Goal: Transaction & Acquisition: Book appointment/travel/reservation

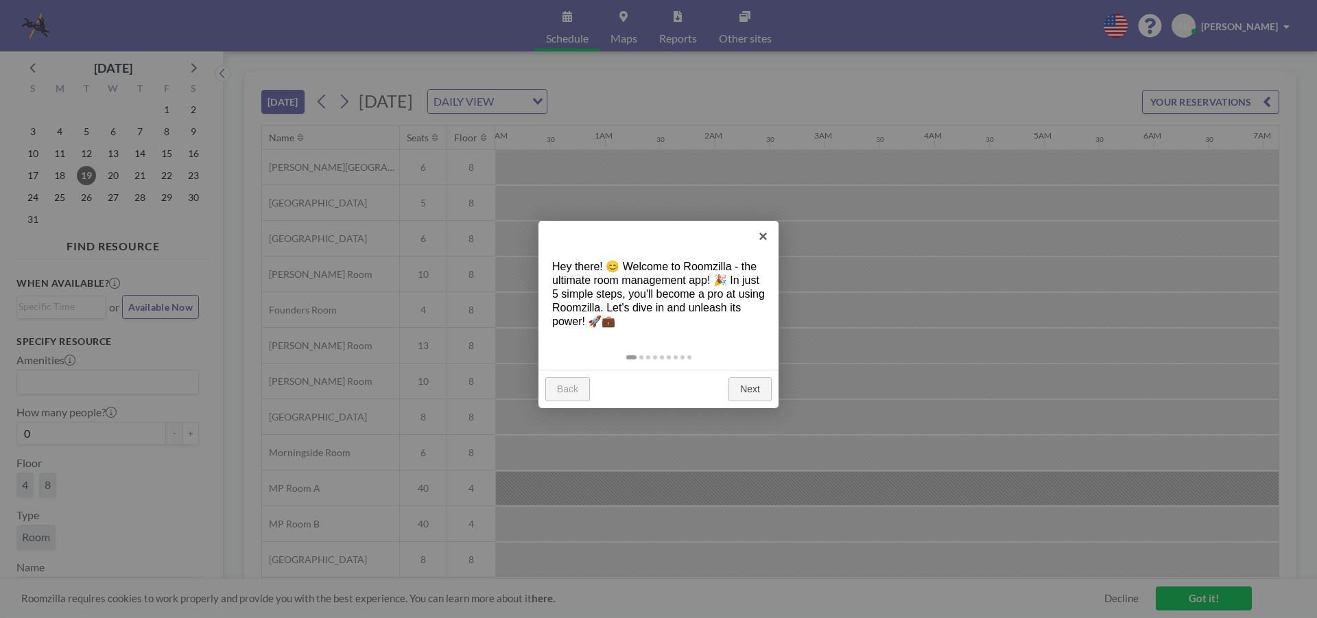
scroll to position [0, 1701]
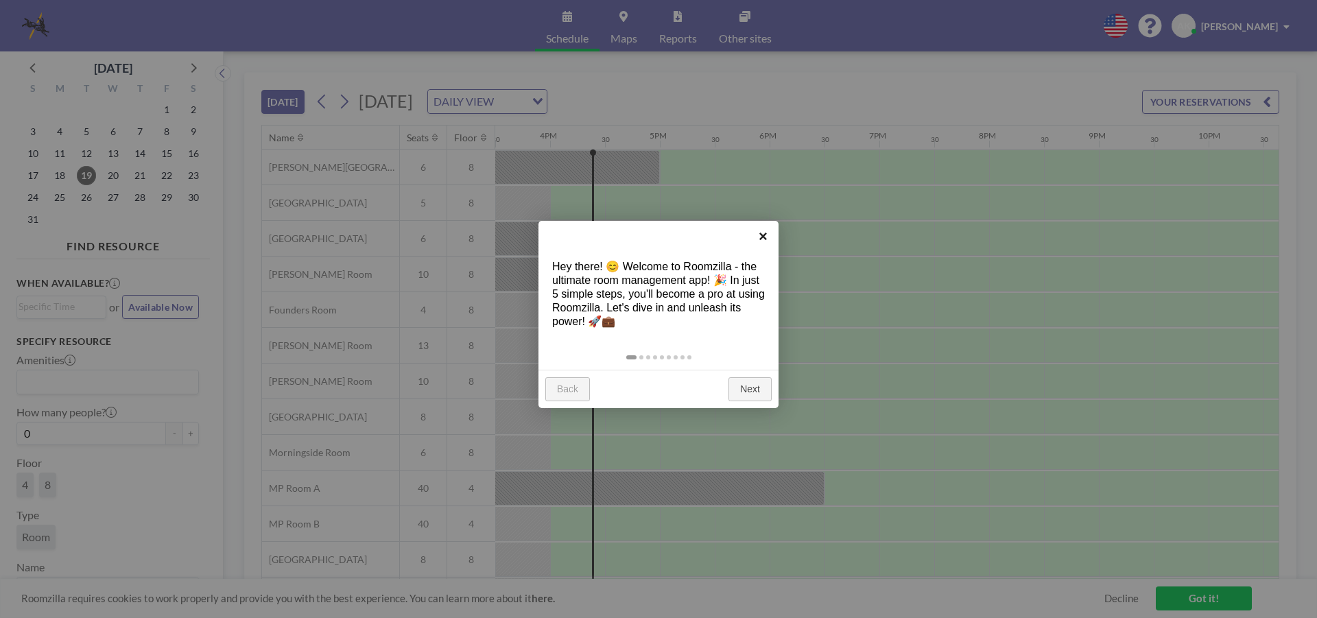
click at [761, 232] on link "×" at bounding box center [763, 236] width 31 height 31
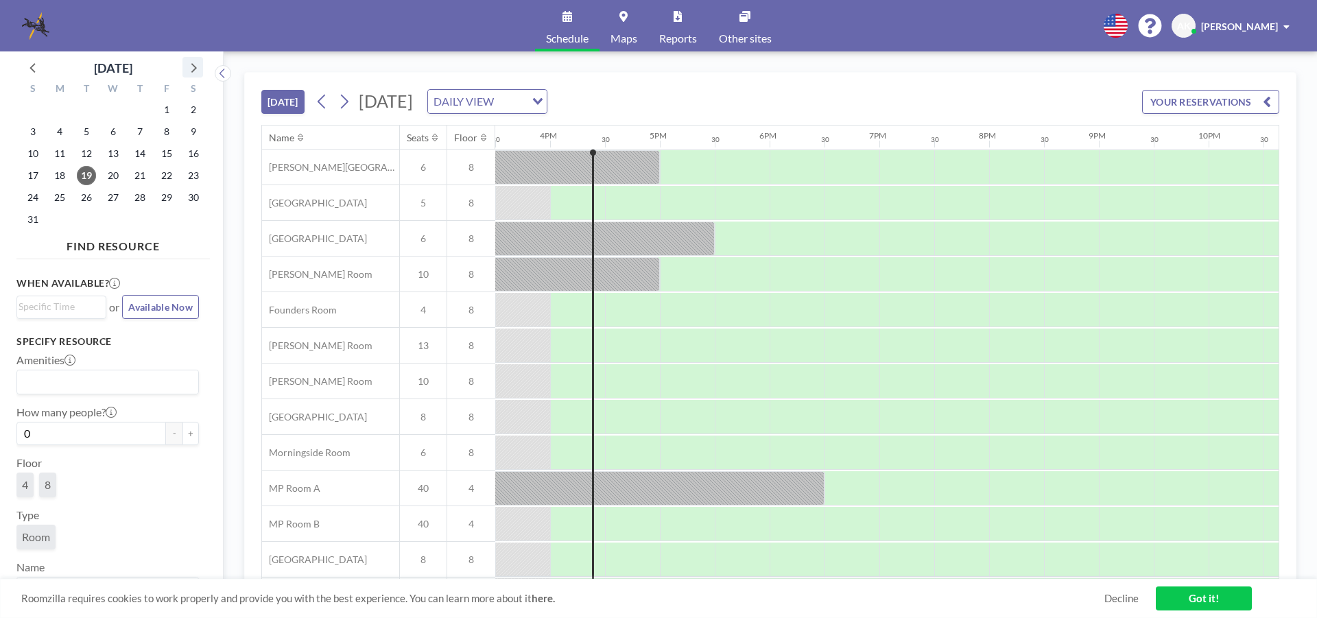
click at [197, 68] on icon at bounding box center [193, 67] width 18 height 18
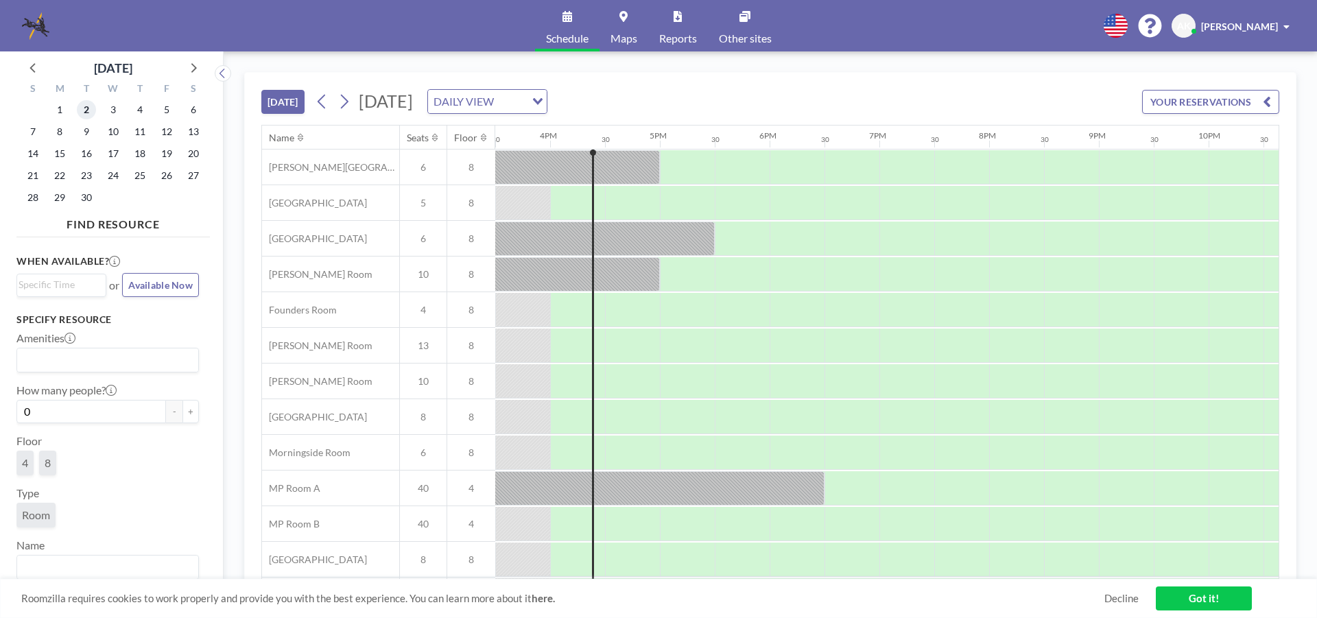
click at [82, 111] on span "2" at bounding box center [86, 109] width 19 height 19
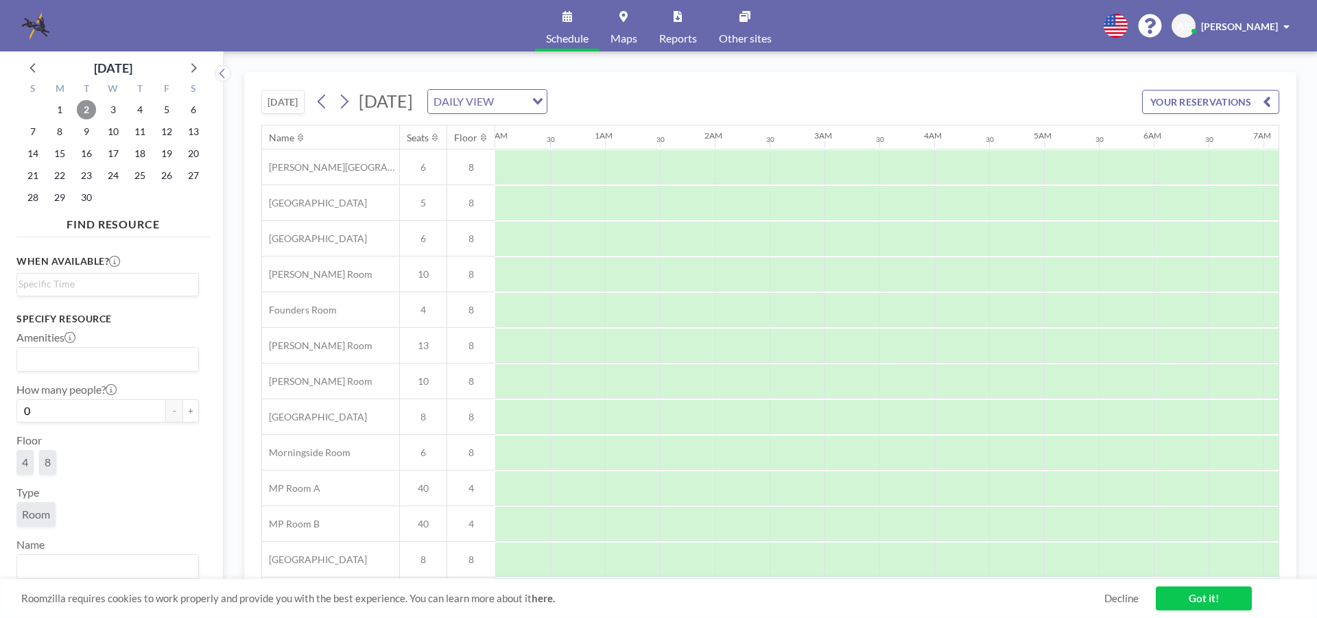
scroll to position [0, 823]
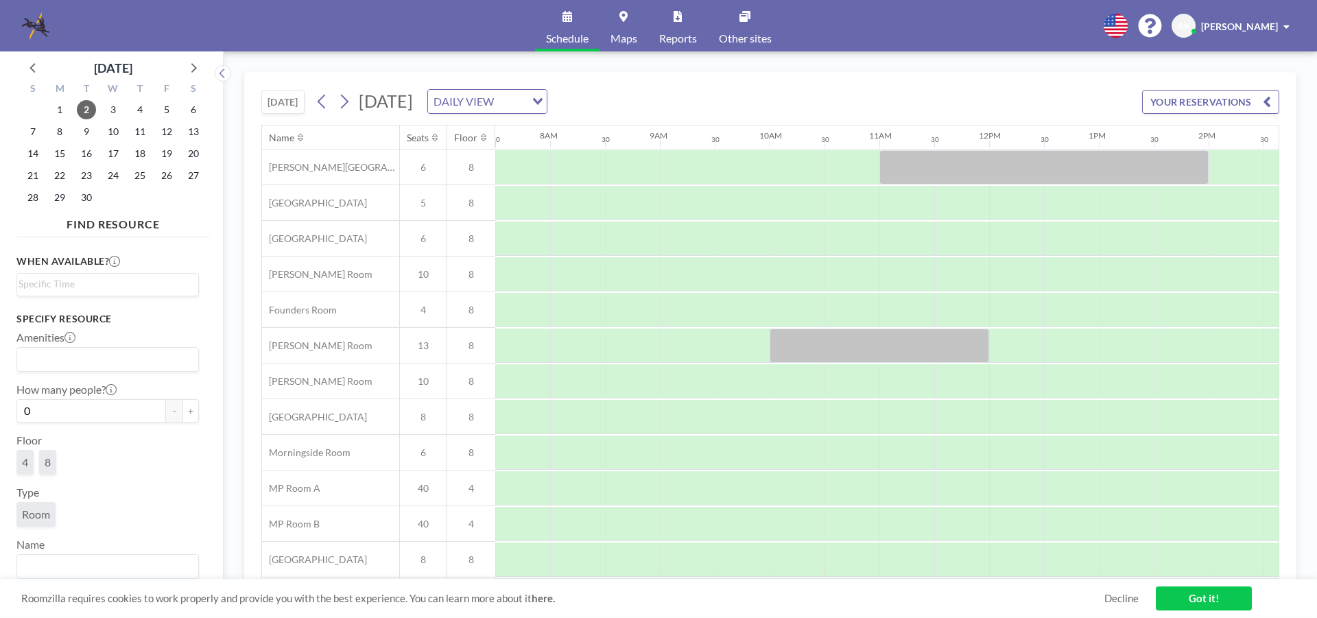
click at [627, 25] on link "Maps" at bounding box center [623, 25] width 49 height 51
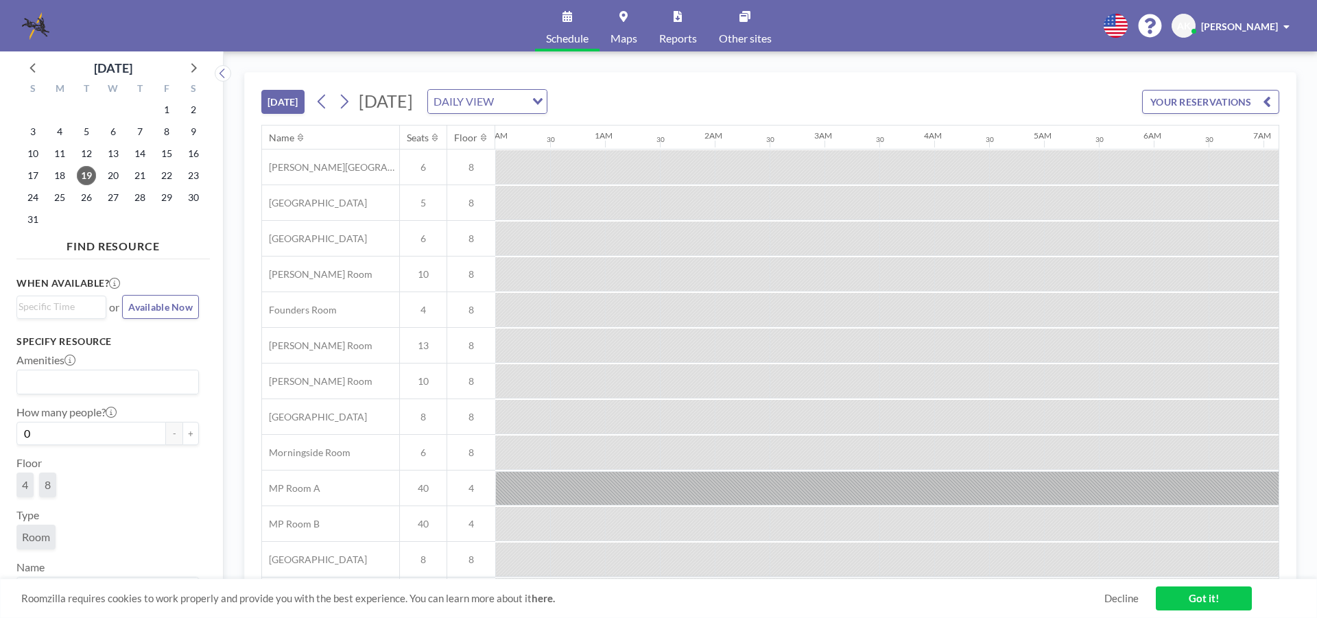
scroll to position [0, 1701]
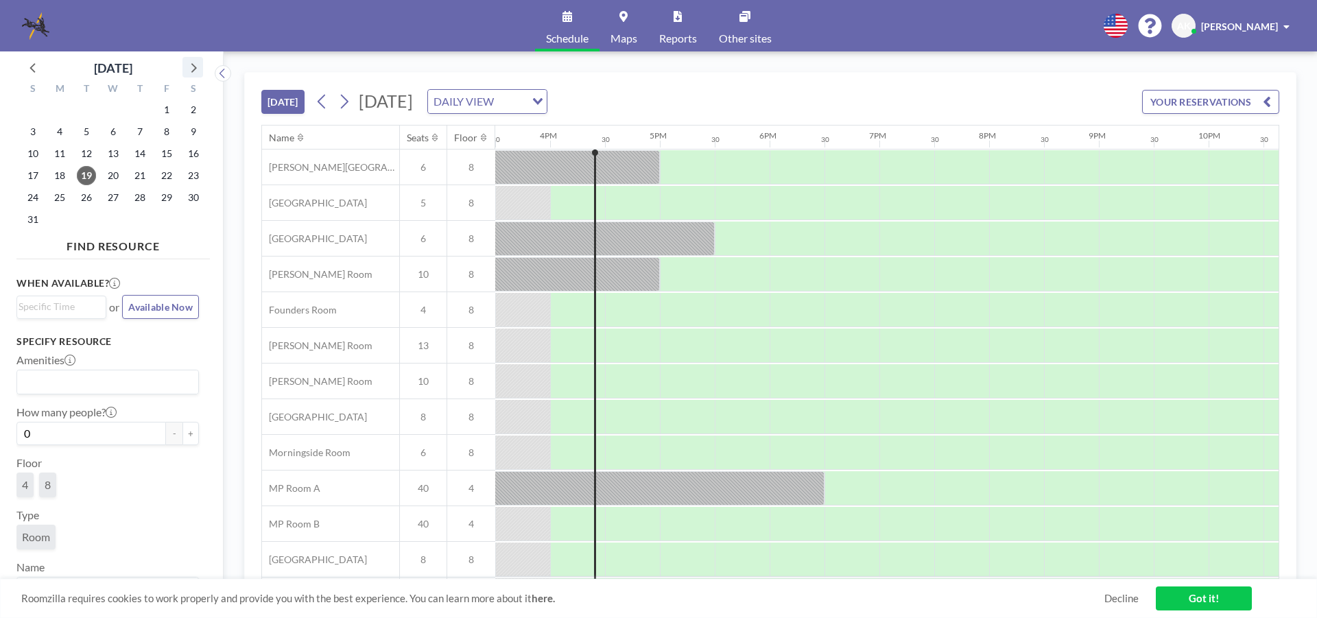
click at [195, 67] on icon at bounding box center [193, 68] width 5 height 10
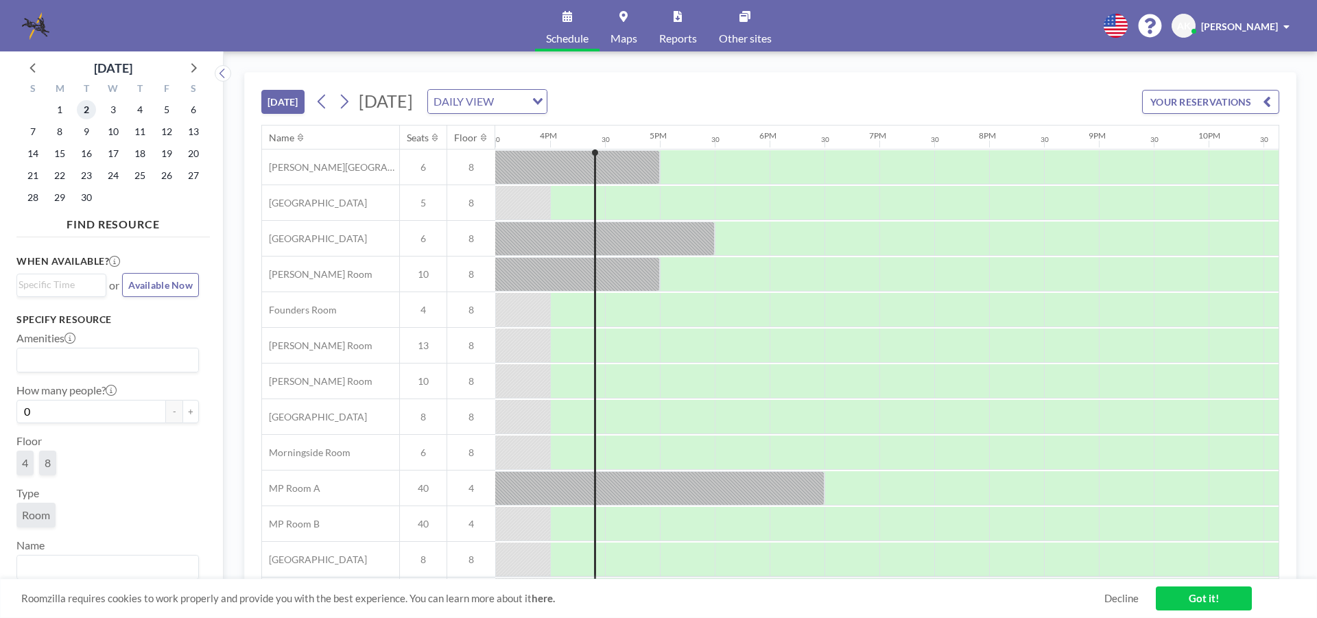
click at [87, 115] on span "2" at bounding box center [86, 109] width 19 height 19
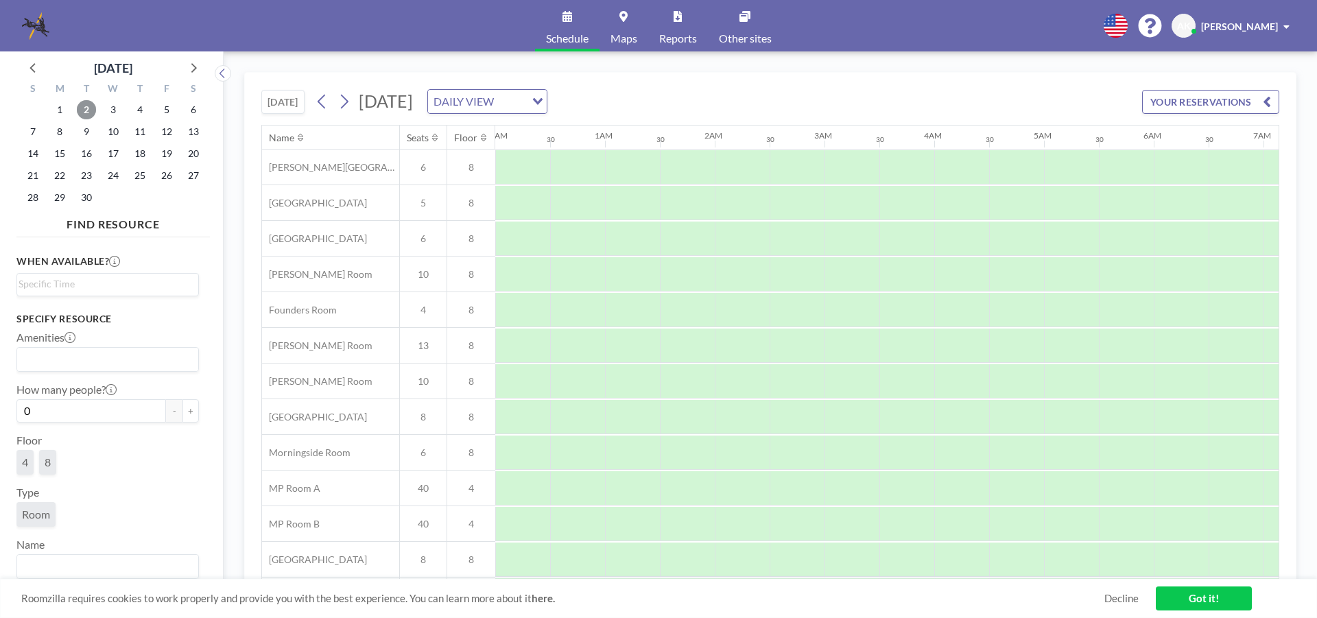
scroll to position [0, 823]
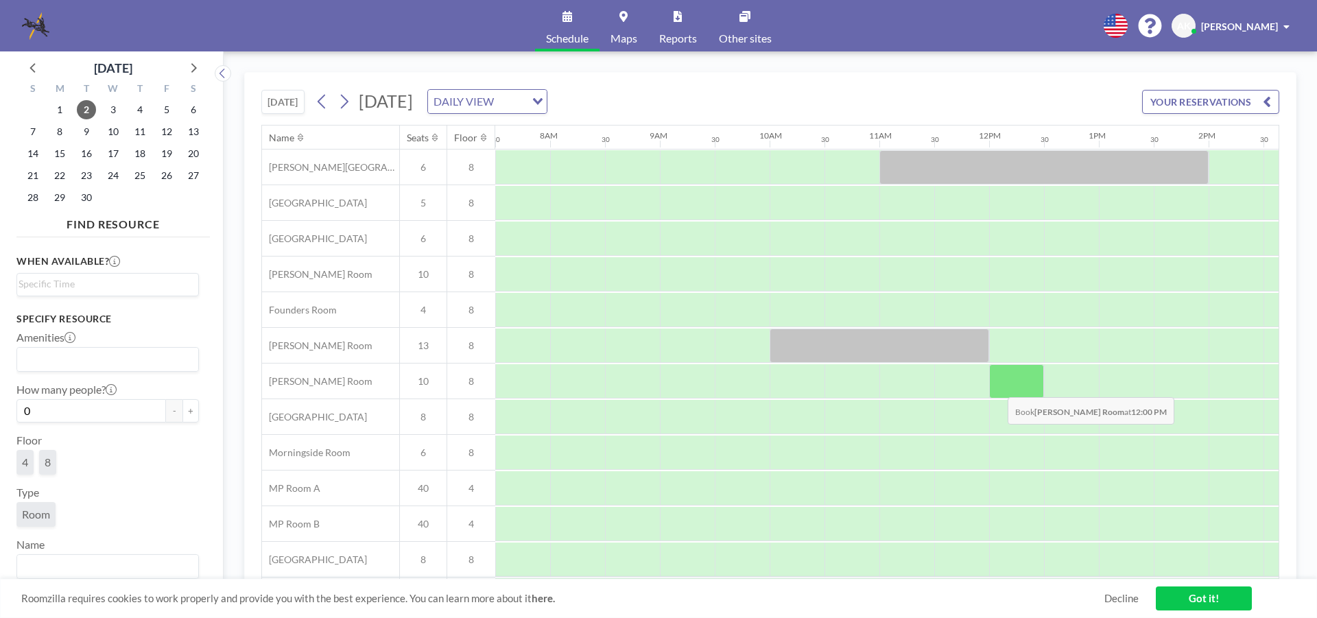
click at [996, 387] on div at bounding box center [1016, 381] width 55 height 34
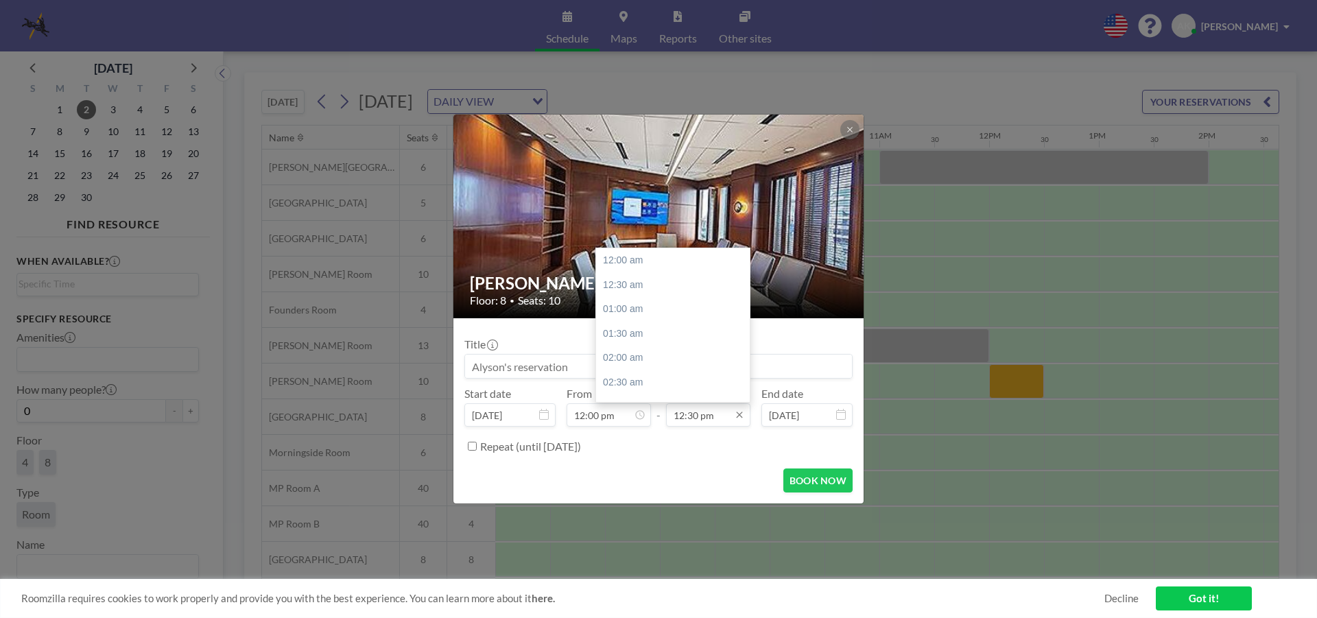
scroll to position [610, 0]
click at [708, 414] on input "12:30 pm" at bounding box center [708, 414] width 84 height 23
click at [688, 416] on input "12:30 pm" at bounding box center [708, 414] width 84 height 23
click at [682, 416] on input "12:30 pm" at bounding box center [708, 414] width 84 height 23
click at [685, 416] on input "12:30 pm" at bounding box center [708, 414] width 84 height 23
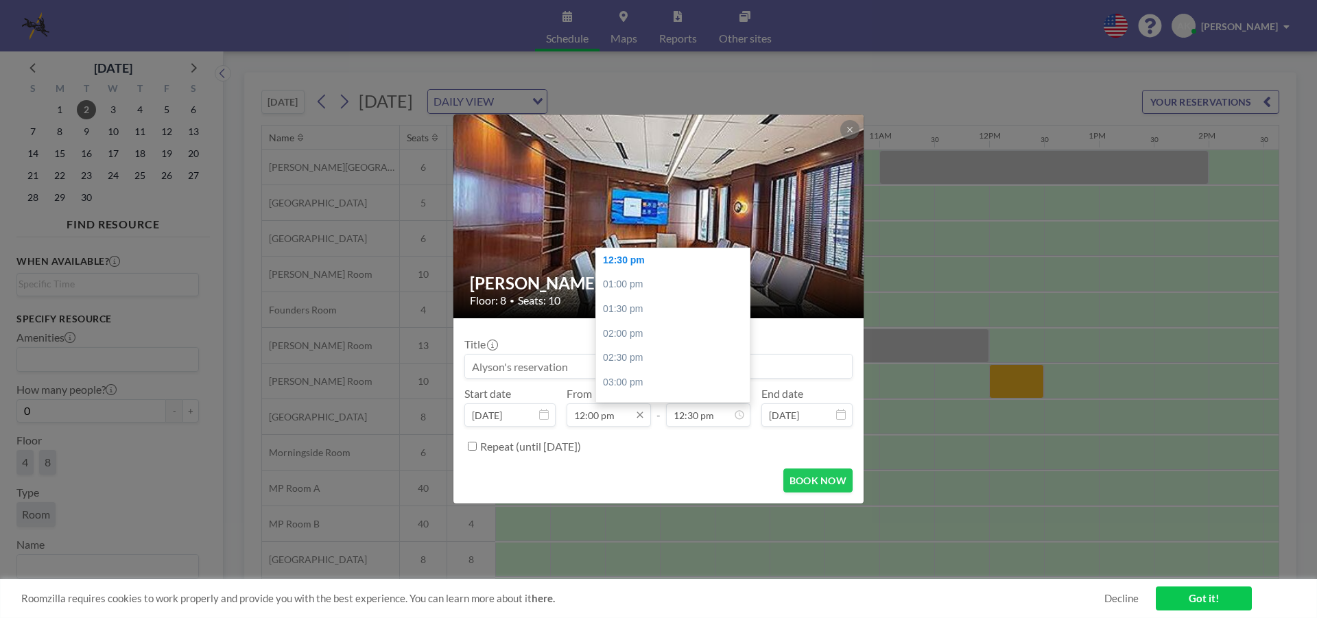
drag, startPoint x: 709, startPoint y: 416, endPoint x: 584, endPoint y: 422, distance: 125.0
click at [584, 422] on div "Start date Sep 2, 2025 From 12:00 pm 12:00 am 12:30 am 01:00 am 01:30 am 02:00 …" at bounding box center [658, 407] width 388 height 40
drag, startPoint x: 711, startPoint y: 413, endPoint x: 619, endPoint y: 412, distance: 91.2
click at [619, 412] on div "Start date Sep 2, 2025 From 12:00 pm - To 12:30 pm 12:00 am 12:30 am 01:00 am 0…" at bounding box center [658, 407] width 388 height 40
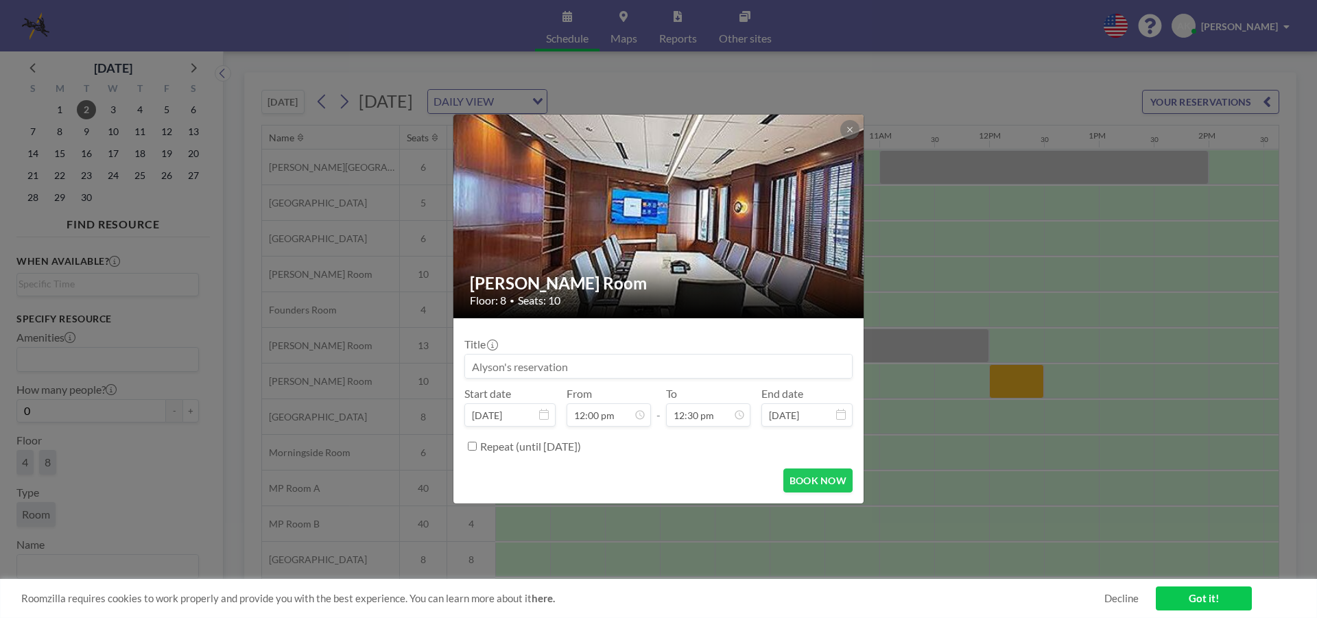
drag, startPoint x: 704, startPoint y: 412, endPoint x: 658, endPoint y: 411, distance: 46.0
click at [658, 411] on div "Start date Sep 2, 2025 From 12:00 pm - To 12:30 pm 12:00 am 12:30 am 01:00 am 0…" at bounding box center [658, 407] width 388 height 40
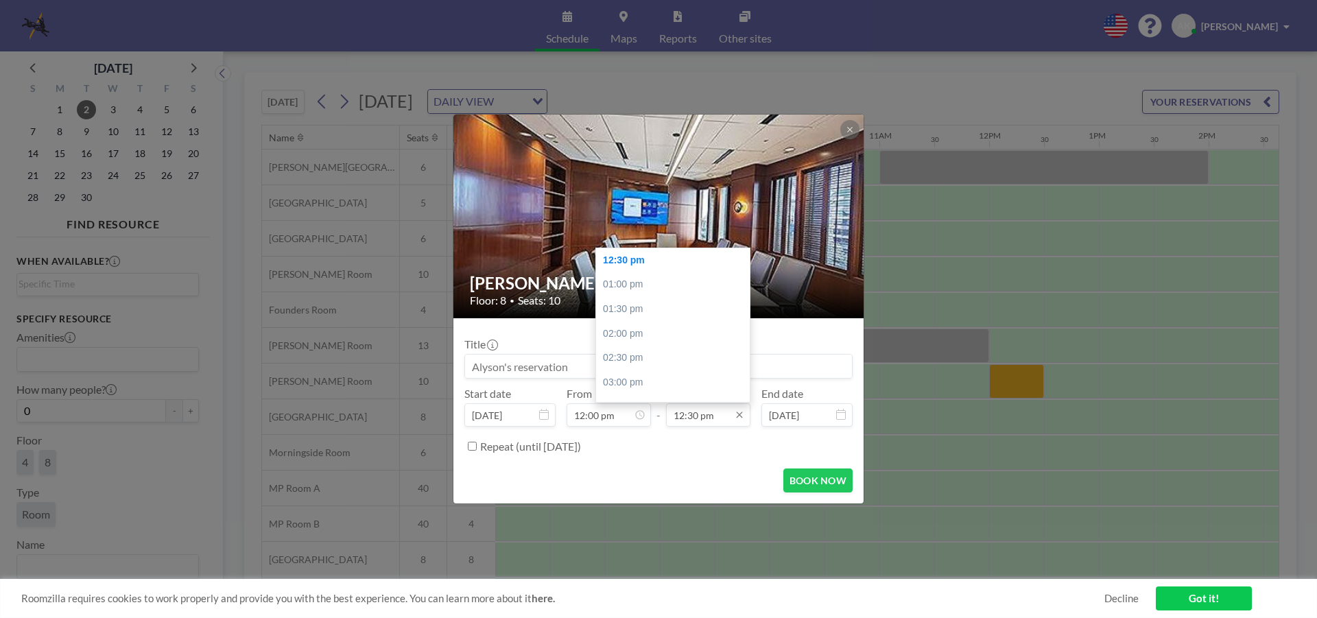
click at [676, 413] on input "12:30 pm" at bounding box center [708, 414] width 84 height 23
click at [647, 379] on div "03:00 pm" at bounding box center [676, 382] width 160 height 25
type input "03:00 pm"
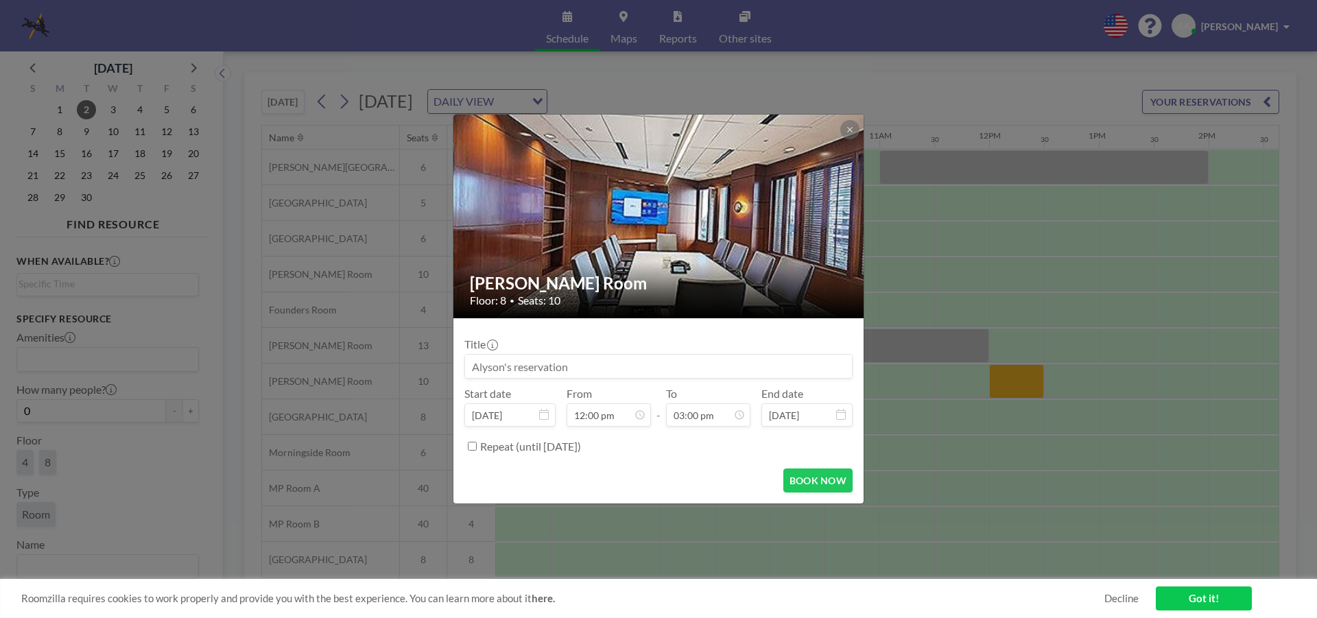
scroll to position [732, 0]
click at [701, 462] on form "Title Start date Sep 2, 2025 From 12:00 pm - To 03:00 pm 12:00 am 12:30 am 01:0…" at bounding box center [658, 410] width 410 height 185
click at [604, 366] on input at bounding box center [658, 366] width 387 height 23
drag, startPoint x: 641, startPoint y: 367, endPoint x: 438, endPoint y: 363, distance: 202.3
click at [438, 363] on div "McGhee Room Floor: 8 • Seats: 10 Title Start date Sep 2, 2025 From 12:00 pm - T…" at bounding box center [658, 309] width 1317 height 618
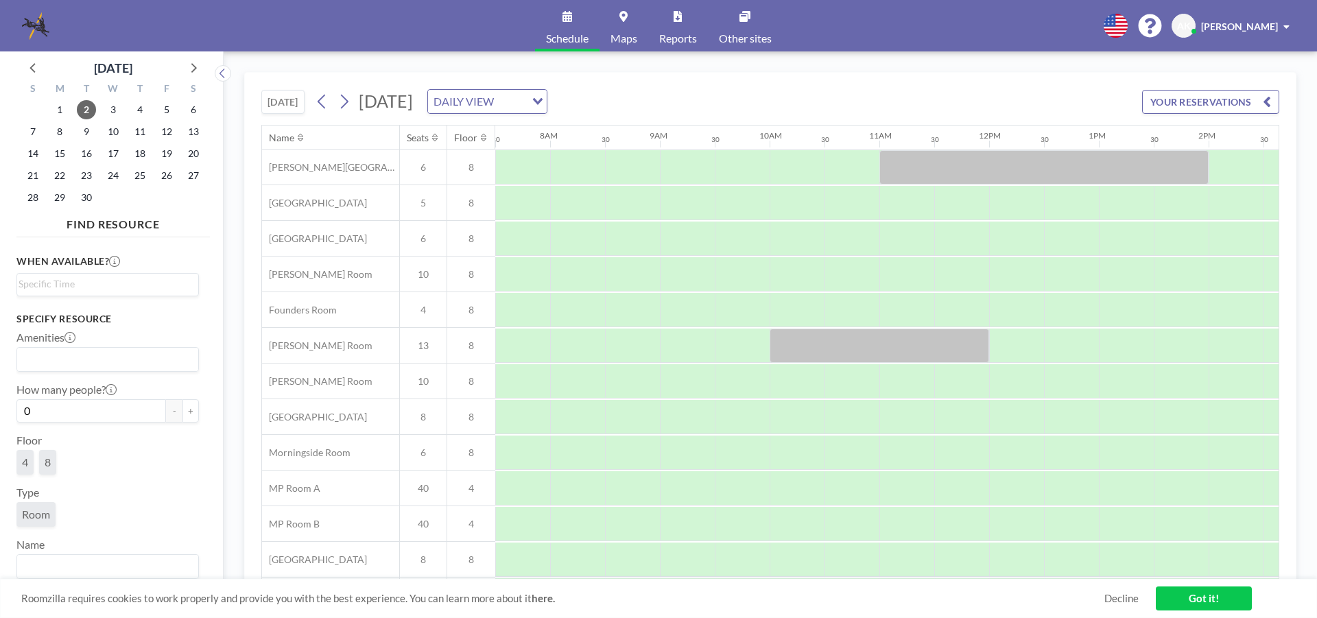
click at [622, 16] on icon at bounding box center [623, 16] width 8 height 11
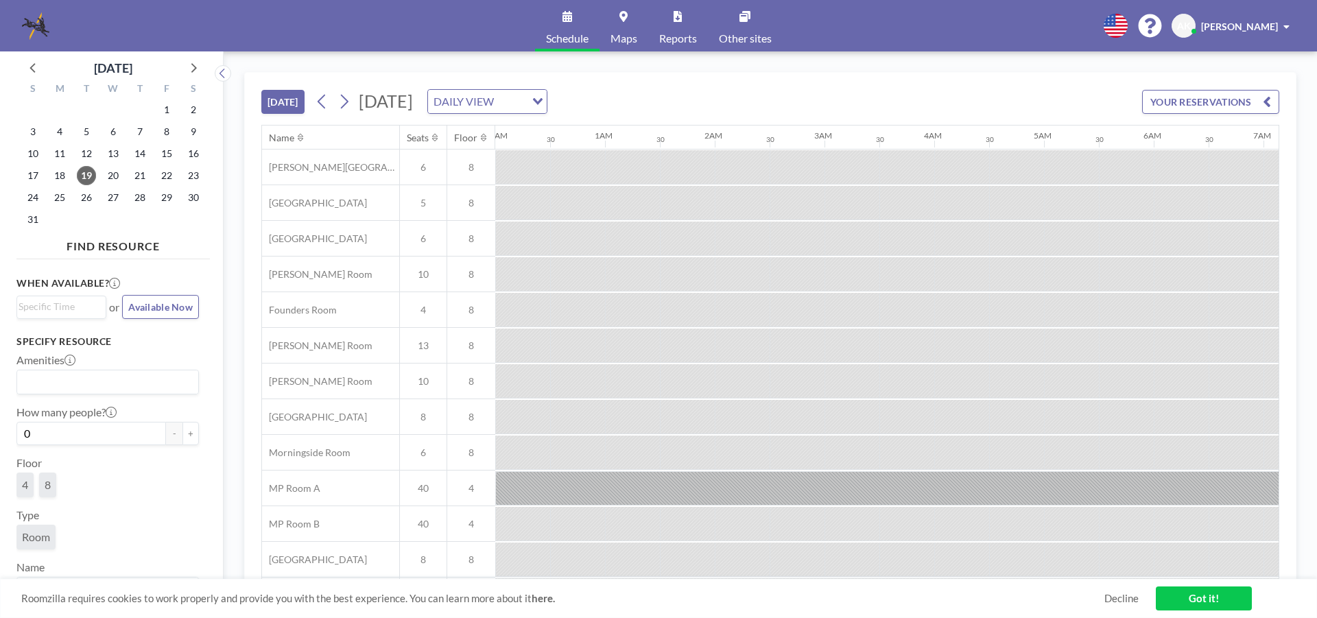
scroll to position [0, 1701]
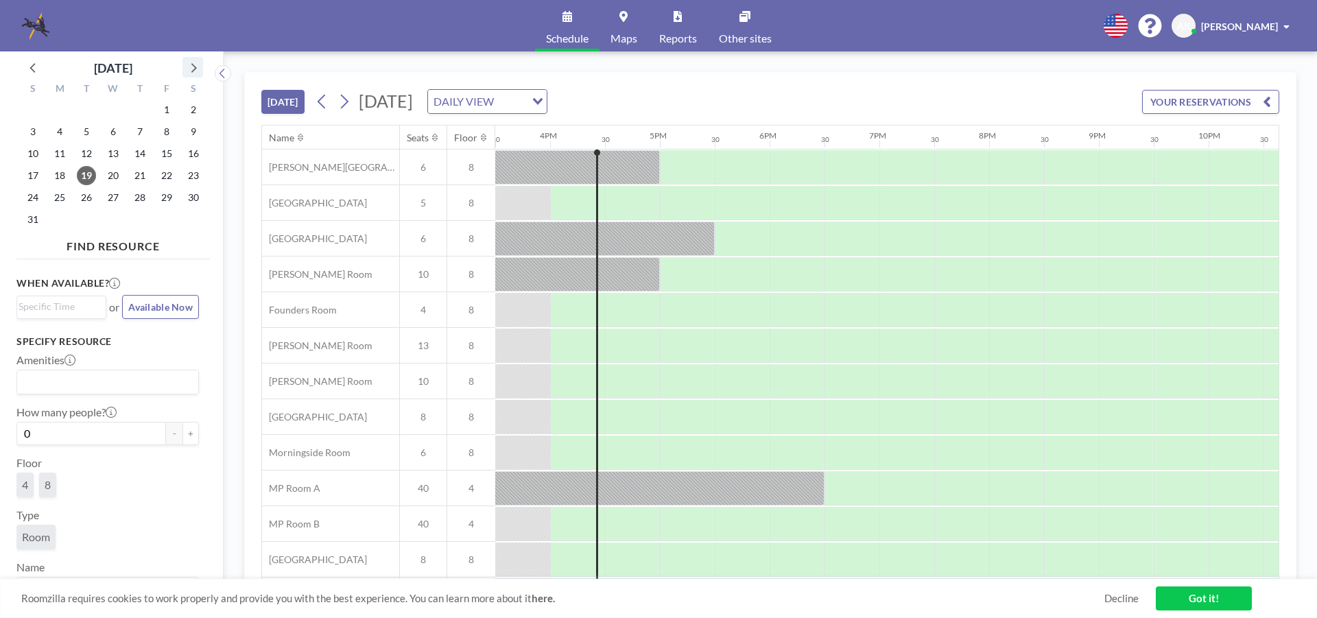
click at [198, 62] on icon at bounding box center [193, 67] width 18 height 18
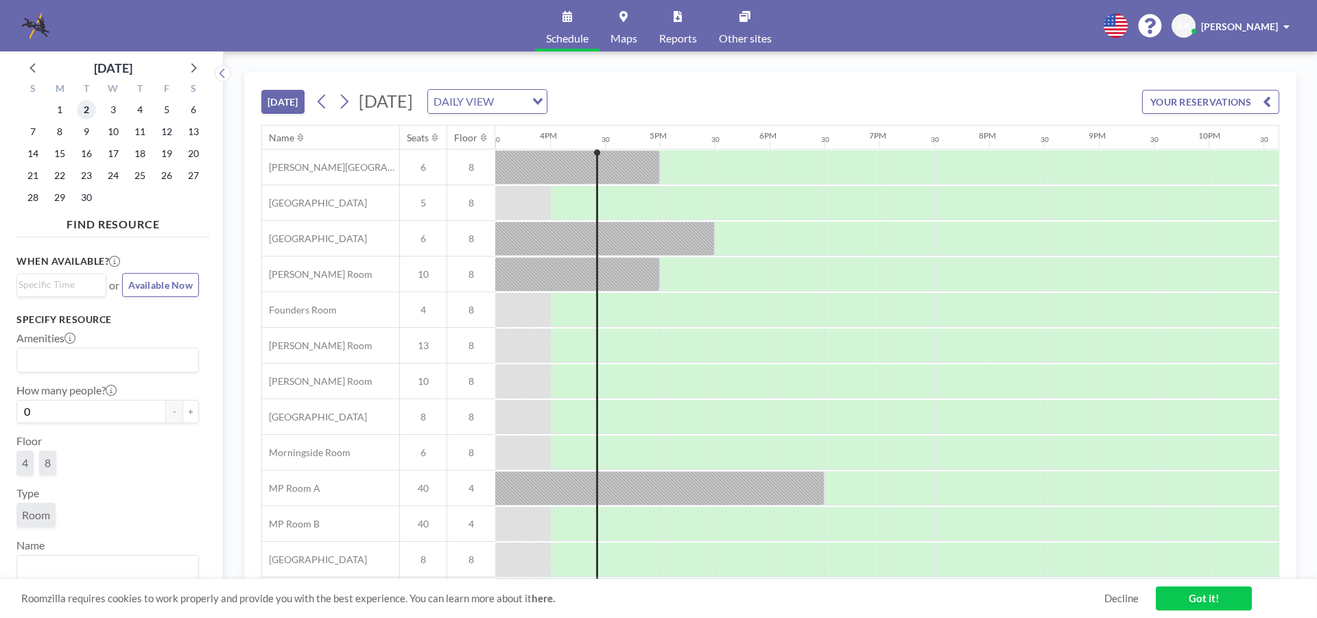
click at [88, 117] on span "2" at bounding box center [86, 109] width 19 height 19
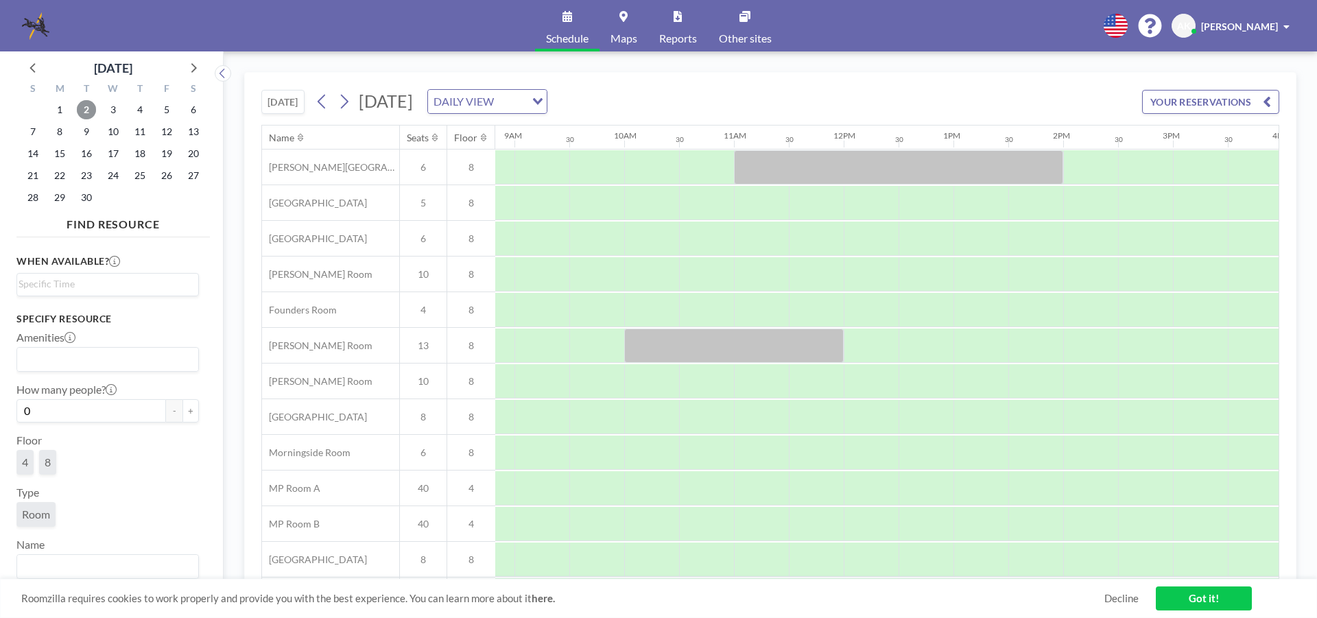
scroll to position [0, 983]
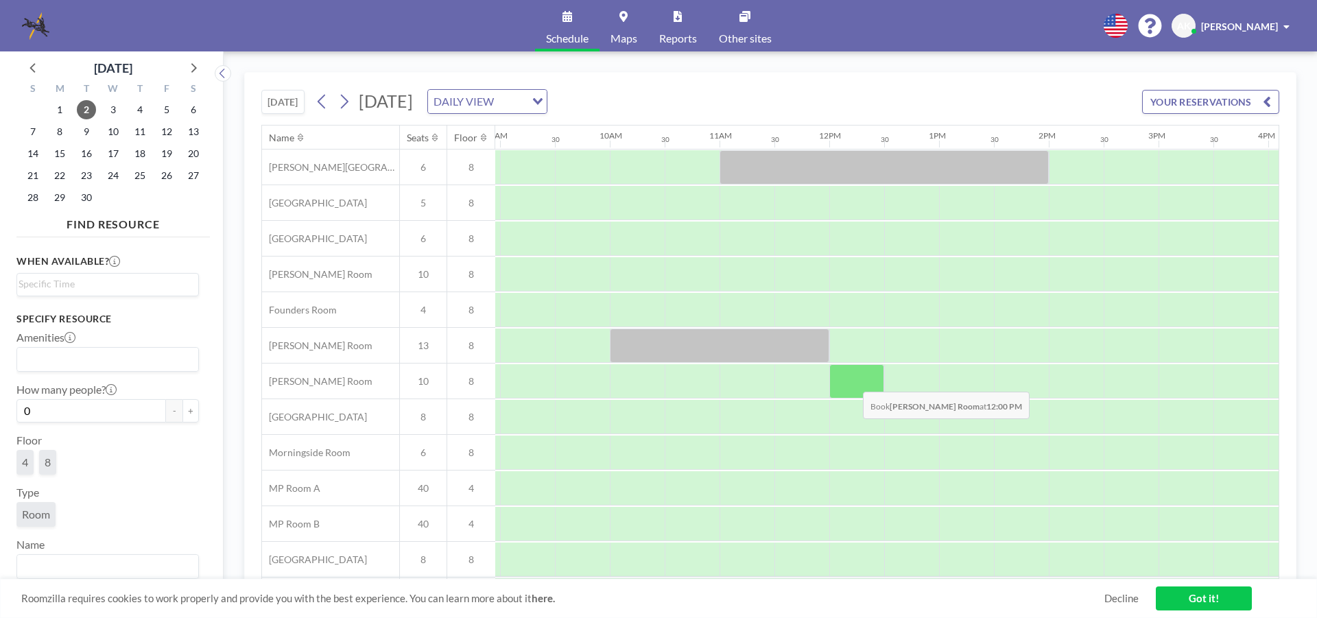
click at [852, 381] on div at bounding box center [856, 381] width 55 height 34
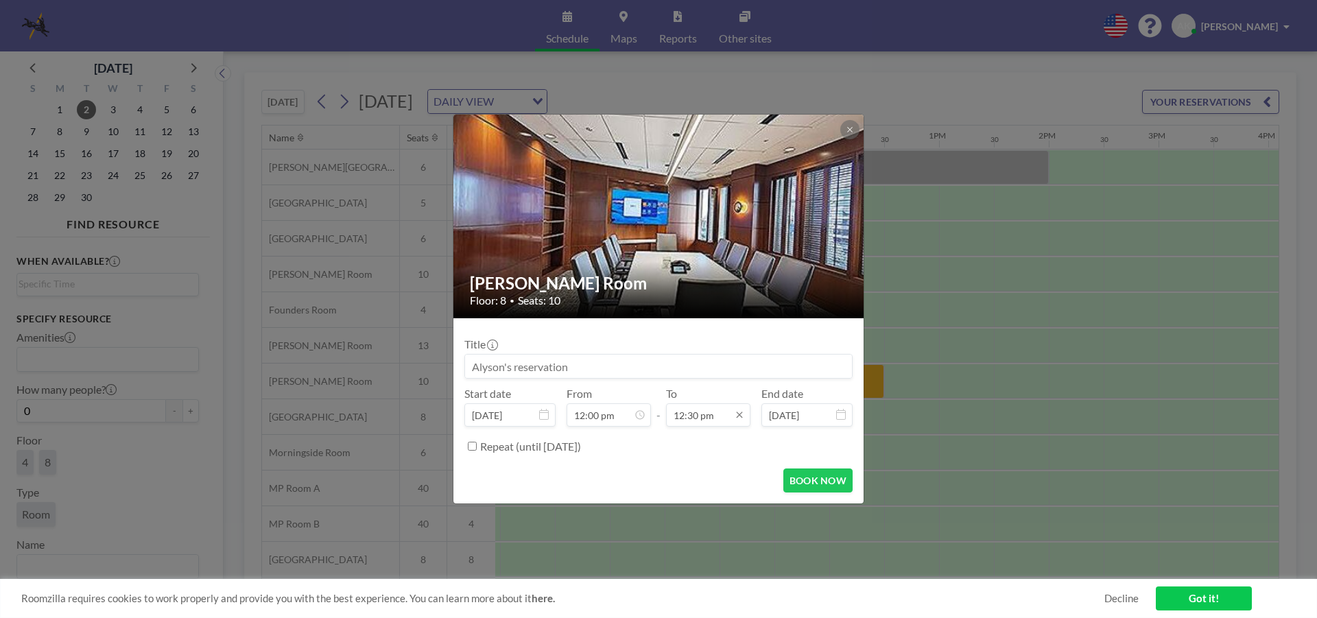
scroll to position [610, 0]
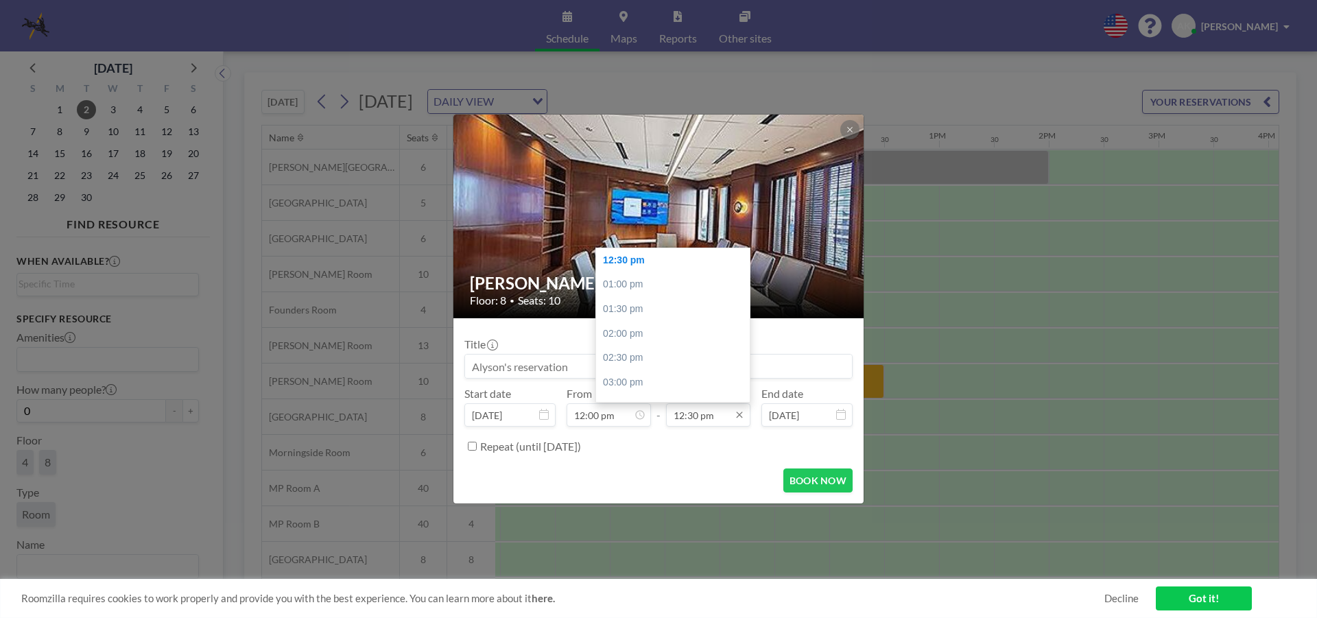
click at [680, 418] on input "12:30 pm" at bounding box center [708, 414] width 84 height 23
click at [636, 380] on div "03:00 pm" at bounding box center [676, 382] width 160 height 25
type input "03:00 pm"
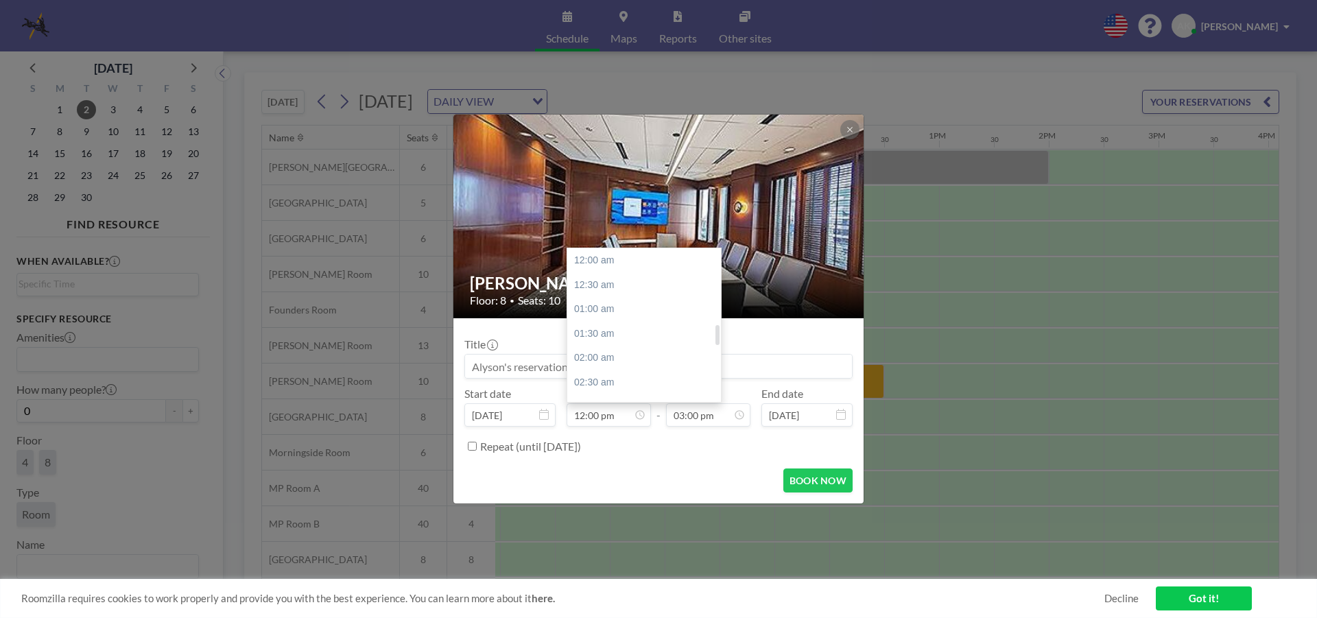
scroll to position [586, 0]
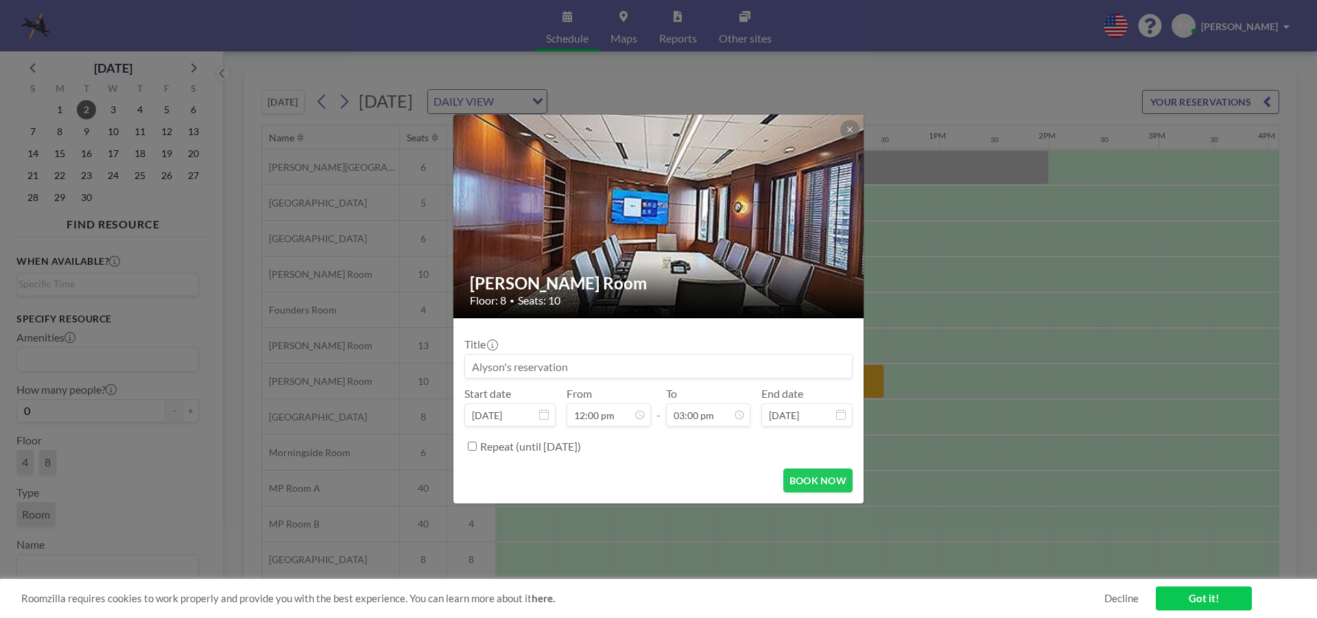
click at [540, 369] on input at bounding box center [658, 366] width 387 height 23
paste input "Gomez Perez, Maynor v. Leaf Home, LLC (010605.124856)"
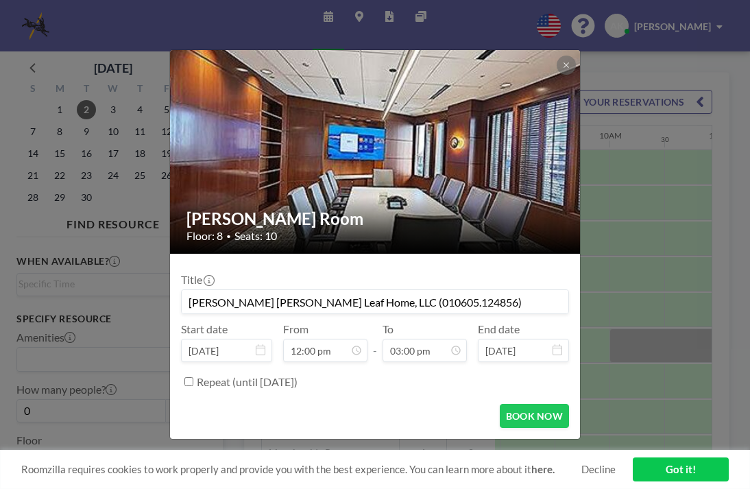
drag, startPoint x: 380, startPoint y: 302, endPoint x: 178, endPoint y: 310, distance: 201.8
click at [178, 310] on form "Title Gomez Perez, Maynor v. Leaf Home, LLC (010605.124856) Start date Sep 2, 2…" at bounding box center [375, 346] width 410 height 185
paste input "Bianca Medina Calderon"
click at [505, 302] on input "Deposition of Bianca Medina Calderon (010605.124856)" at bounding box center [375, 301] width 387 height 23
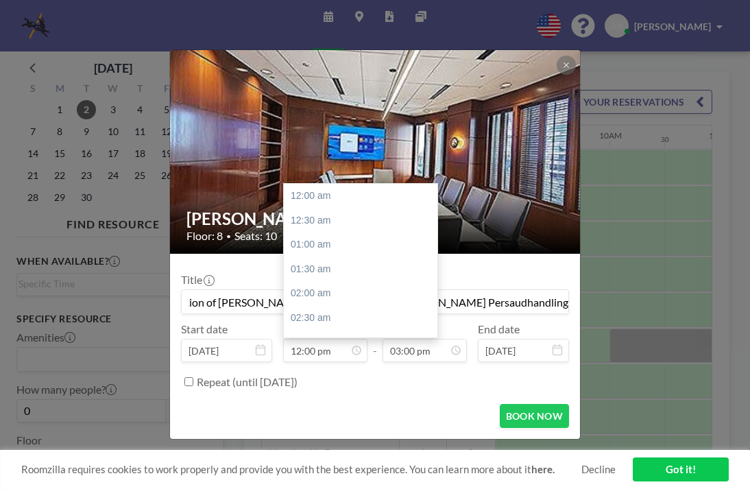
scroll to position [732, 0]
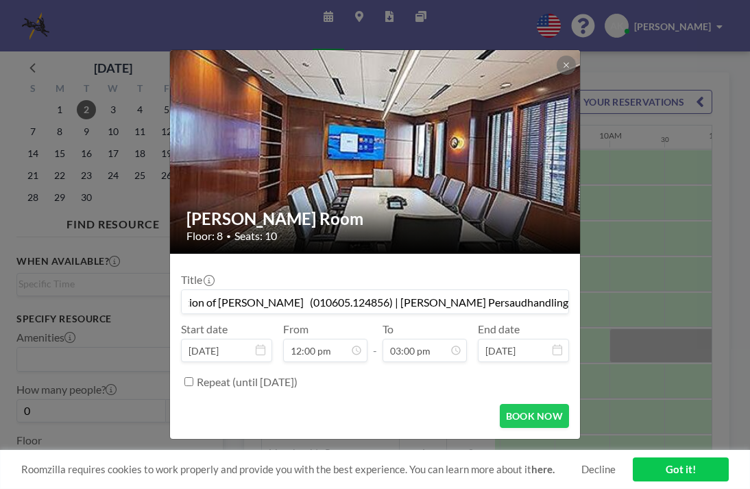
click at [527, 302] on input "Deposition of Bianca Medina Calderon (010605.124856) | Thea Nanton Persaudhandl…" at bounding box center [375, 301] width 387 height 23
type input "Deposition of [PERSON_NAME] (010605.124856) | [PERSON_NAME] [PERSON_NAME] handl…"
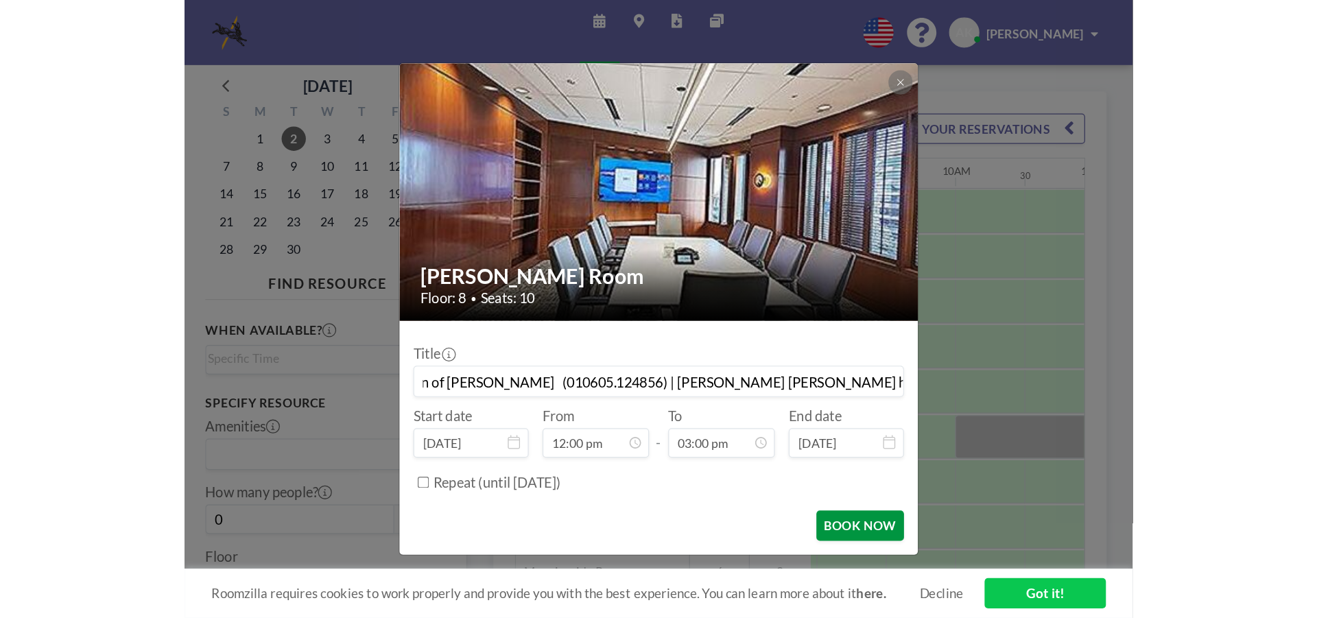
scroll to position [0, 0]
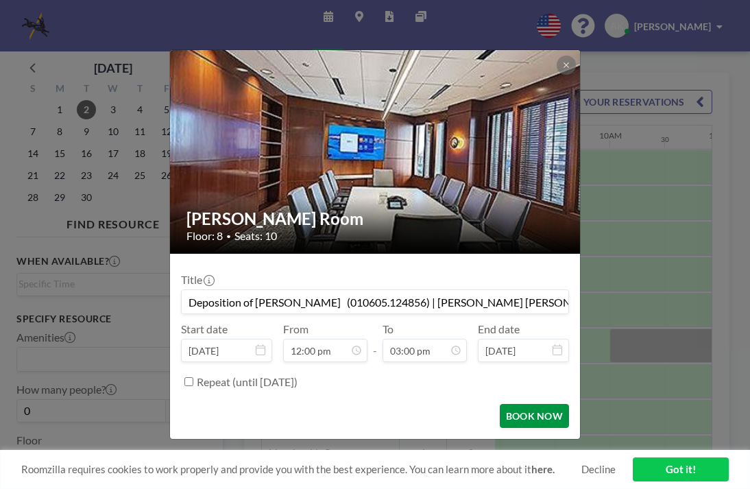
click at [519, 413] on button "BOOK NOW" at bounding box center [534, 416] width 69 height 24
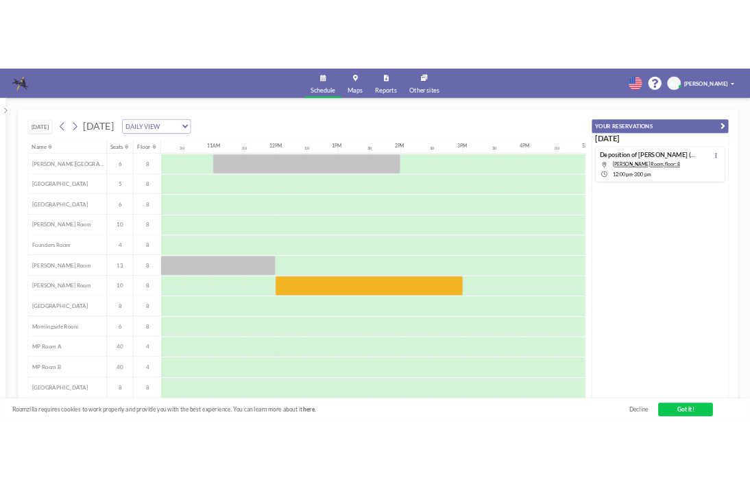
scroll to position [0, 799]
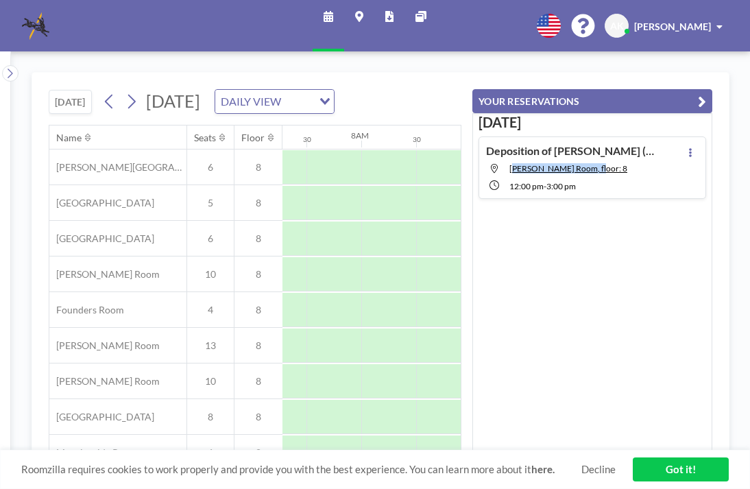
drag, startPoint x: 606, startPoint y: 167, endPoint x: 512, endPoint y: 174, distance: 94.2
click at [512, 174] on div "Deposition of Bianca Medina Calderon (010605.124856) | Thea Nanton Persaud hand…" at bounding box center [571, 167] width 171 height 47
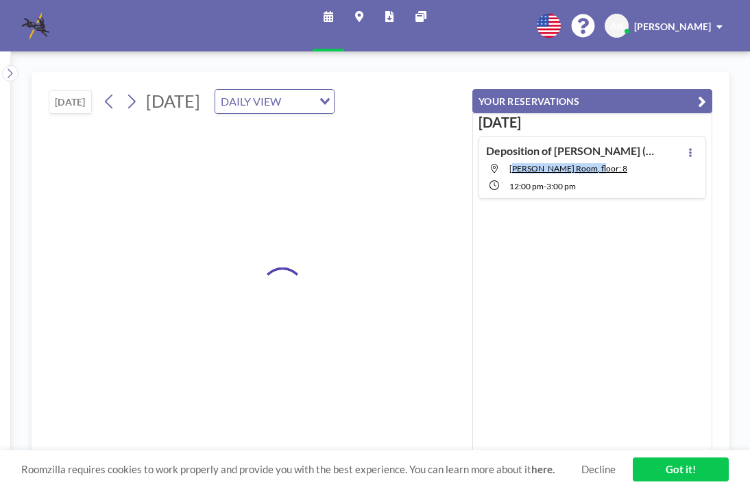
copy span "[PERSON_NAME] Room, floor: 8"
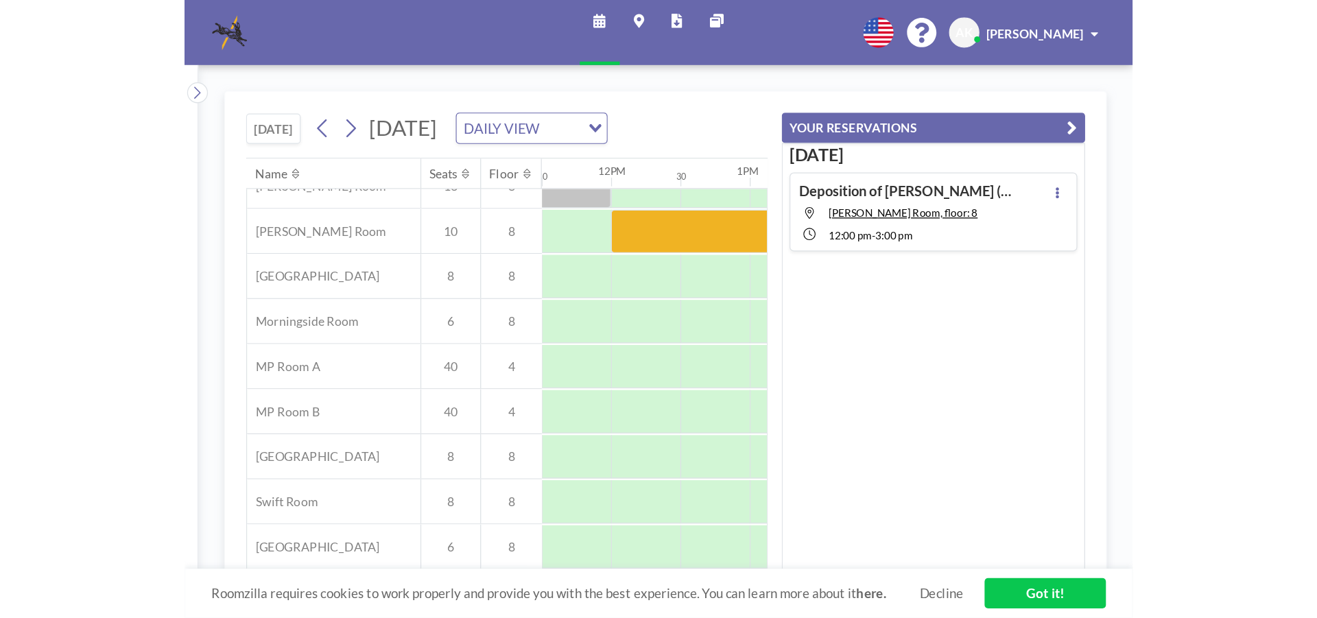
scroll to position [76, 1262]
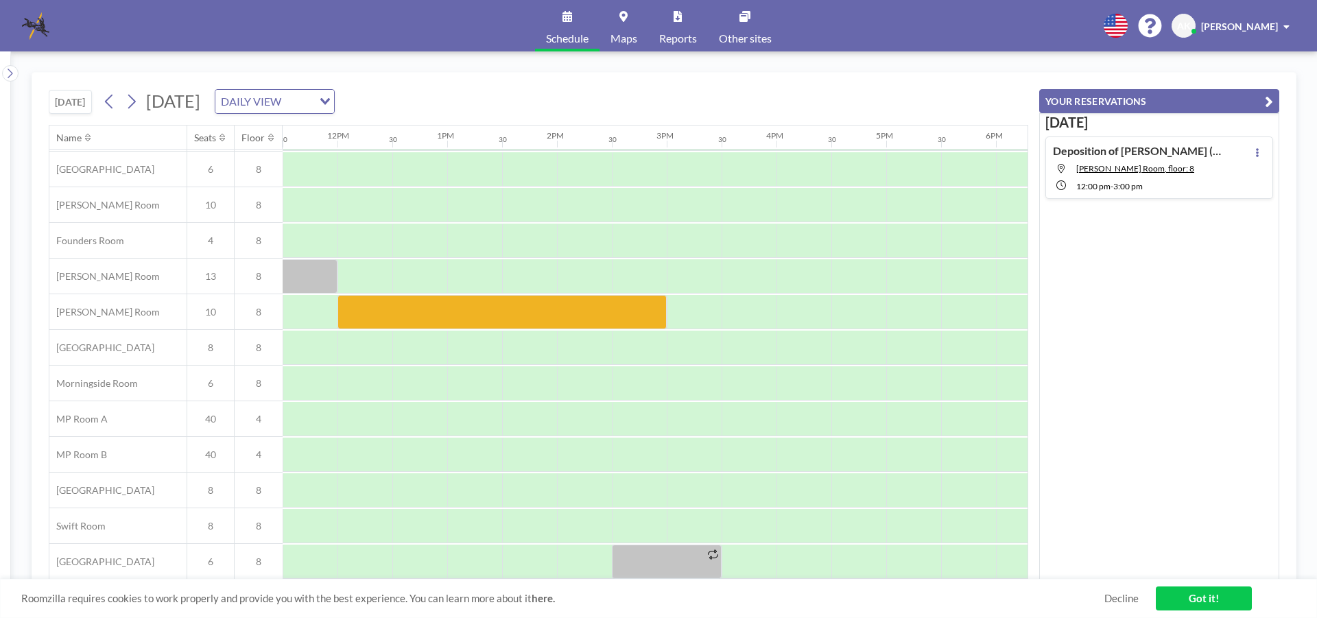
click at [1188, 25] on span "AK" at bounding box center [1184, 26] width 14 height 12
click at [1241, 71] on span "Profile" at bounding box center [1248, 66] width 29 height 14
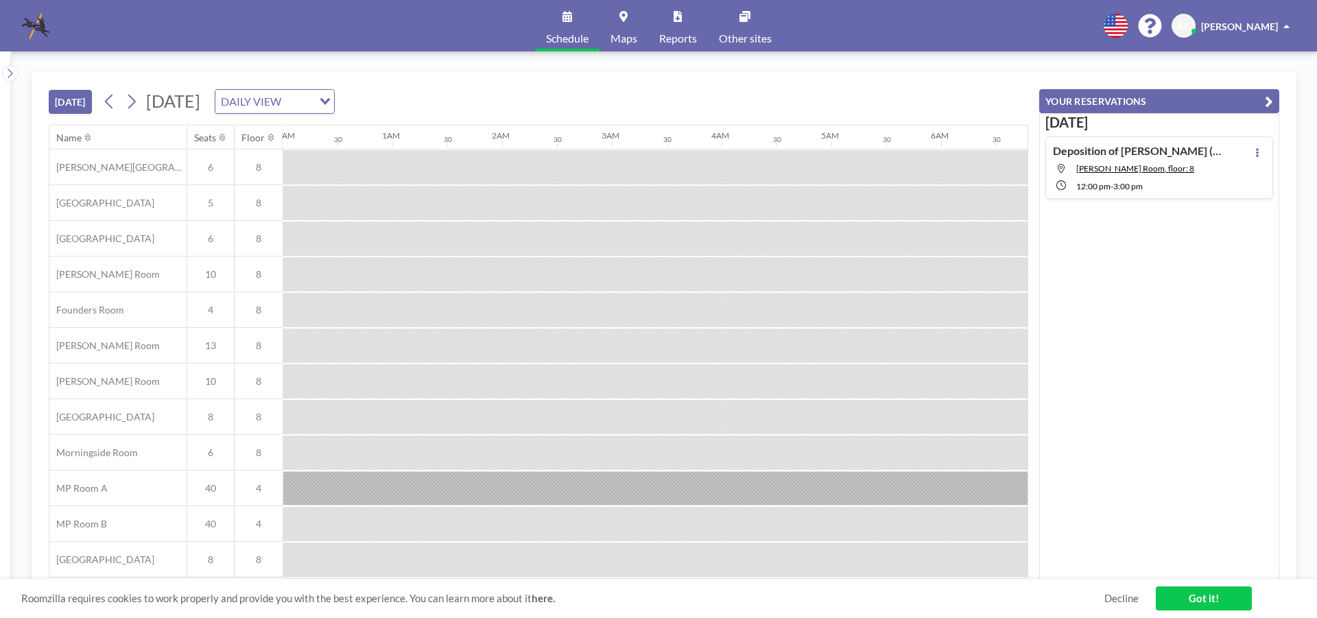
scroll to position [0, 1701]
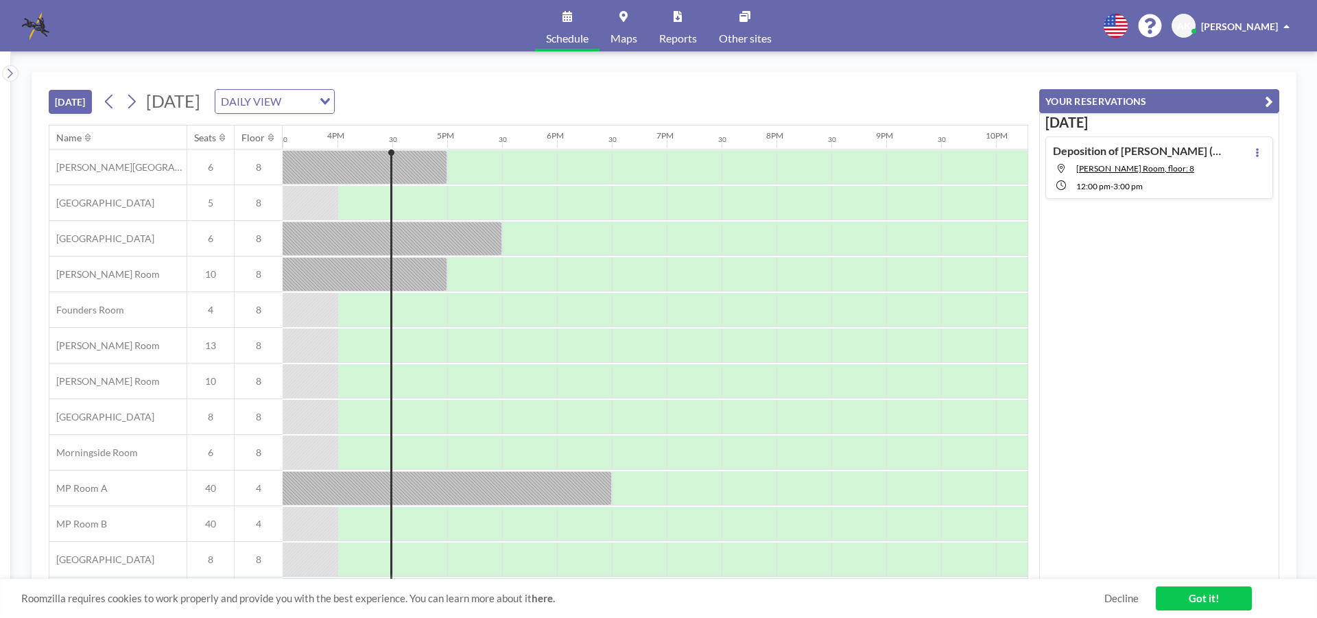
click at [728, 14] on link "Other sites" at bounding box center [745, 25] width 75 height 51
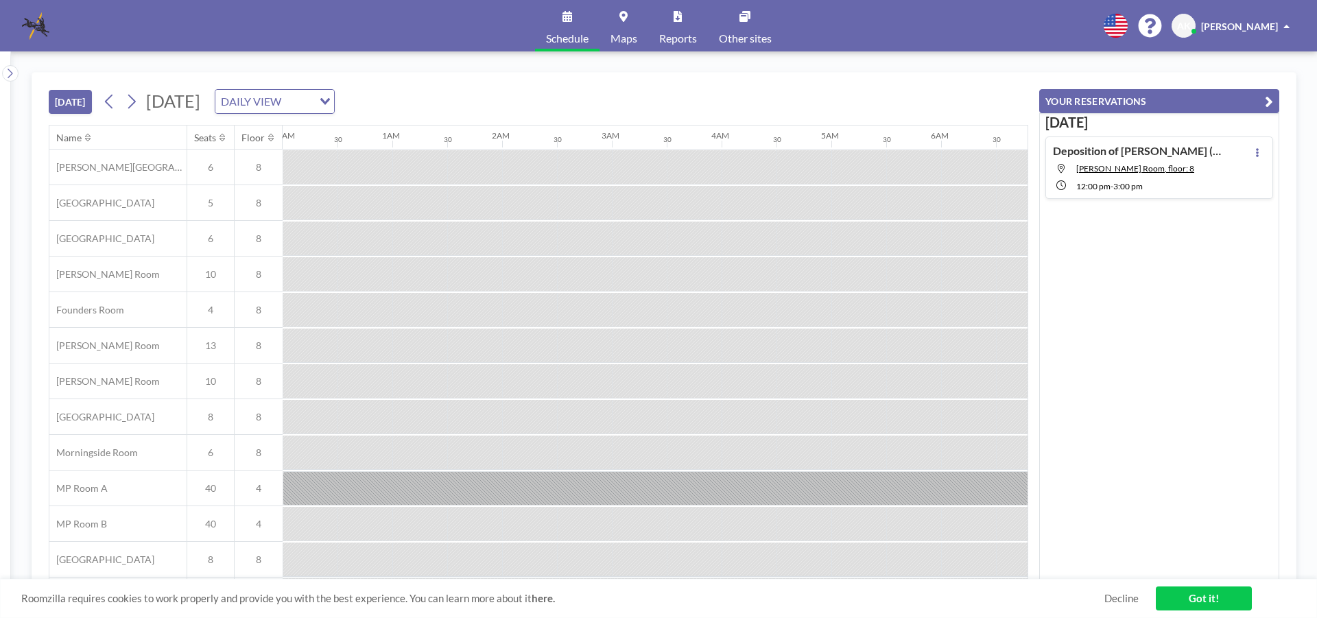
scroll to position [0, 1701]
